Goal: Task Accomplishment & Management: Manage account settings

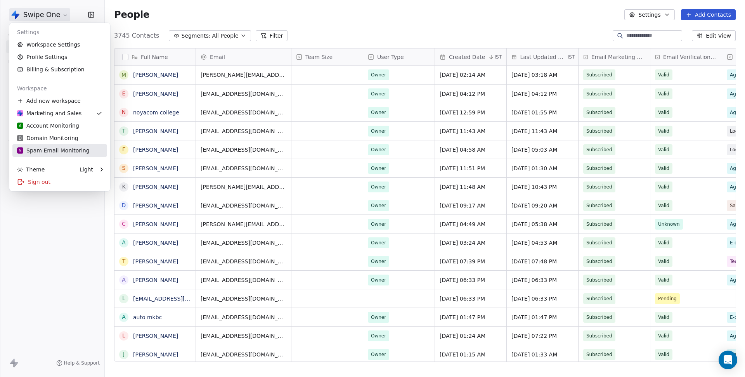
scroll to position [331, 640]
click at [45, 151] on div "S Spam Email Monitoring" at bounding box center [53, 151] width 73 height 8
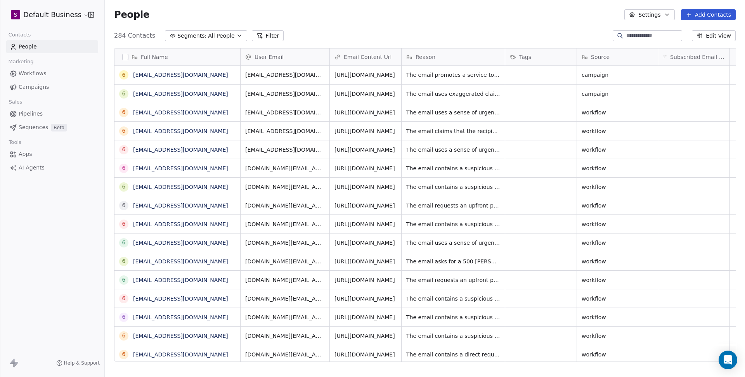
scroll to position [331, 640]
click at [410, 25] on div "People Settings Add Contacts" at bounding box center [425, 14] width 640 height 29
click at [443, 83] on span "The email promotes a service to recover stolen cryptocurrencies, which is a com…" at bounding box center [453, 84] width 92 height 31
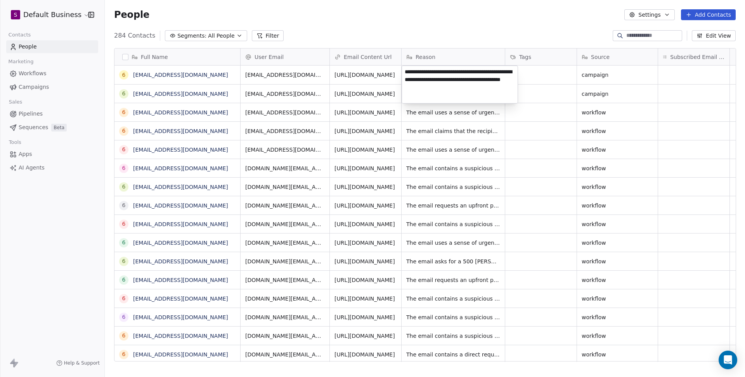
click at [443, 83] on textarea "**********" at bounding box center [460, 84] width 116 height 37
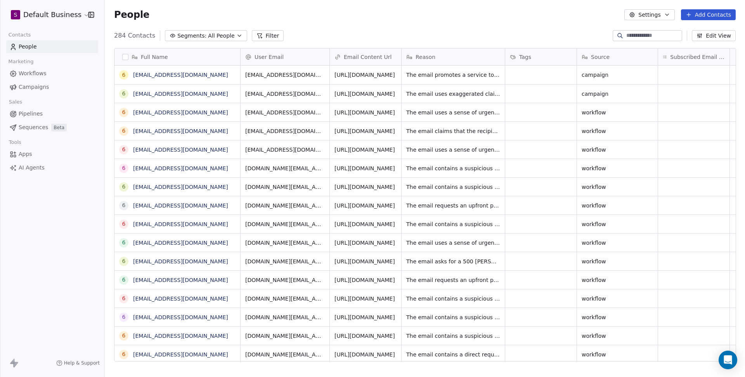
click at [434, 28] on html "S Default Business Contacts People Marketing Workflows Campaigns Sales Pipeline…" at bounding box center [372, 188] width 745 height 377
click at [70, 11] on html "S Default Business Contacts People Marketing Workflows Campaigns Sales Pipeline…" at bounding box center [372, 188] width 745 height 377
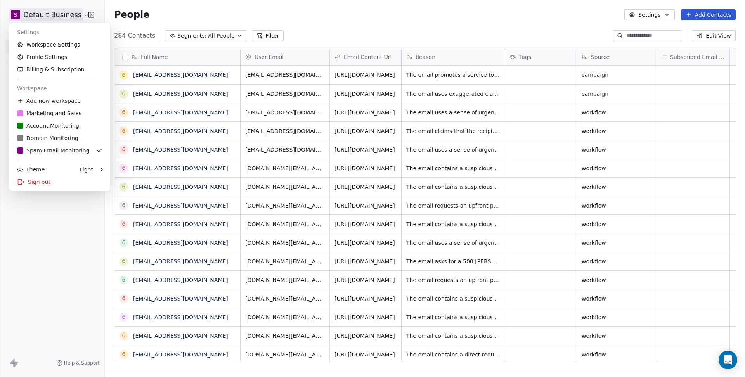
click at [72, 16] on html "S Default Business Contacts People Marketing Workflows Campaigns Sales Pipeline…" at bounding box center [372, 188] width 745 height 377
